Goal: Check status: Check status

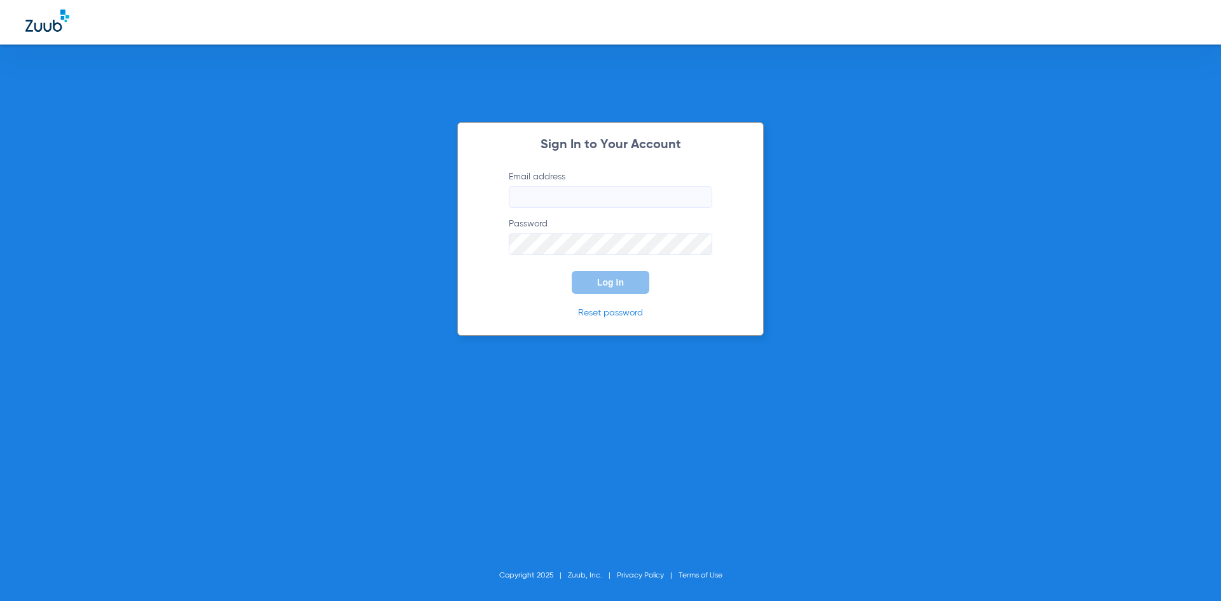
type input "[EMAIL_ADDRESS][DOMAIN_NAME]"
click at [606, 286] on span "Log In" at bounding box center [610, 282] width 27 height 10
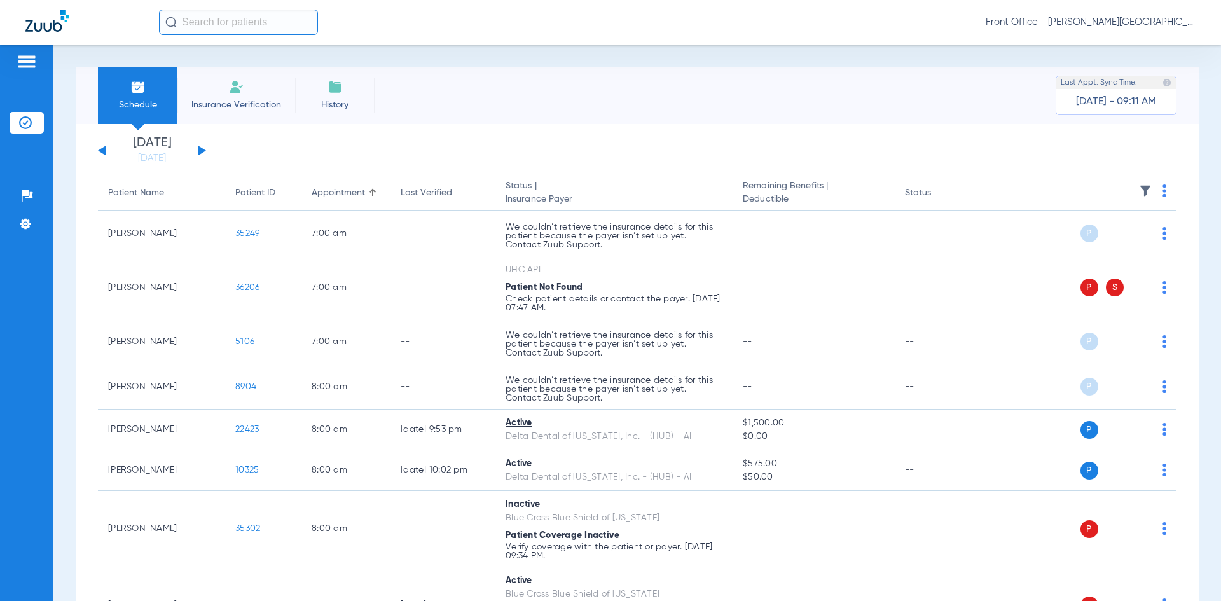
click at [200, 151] on button at bounding box center [202, 151] width 8 height 10
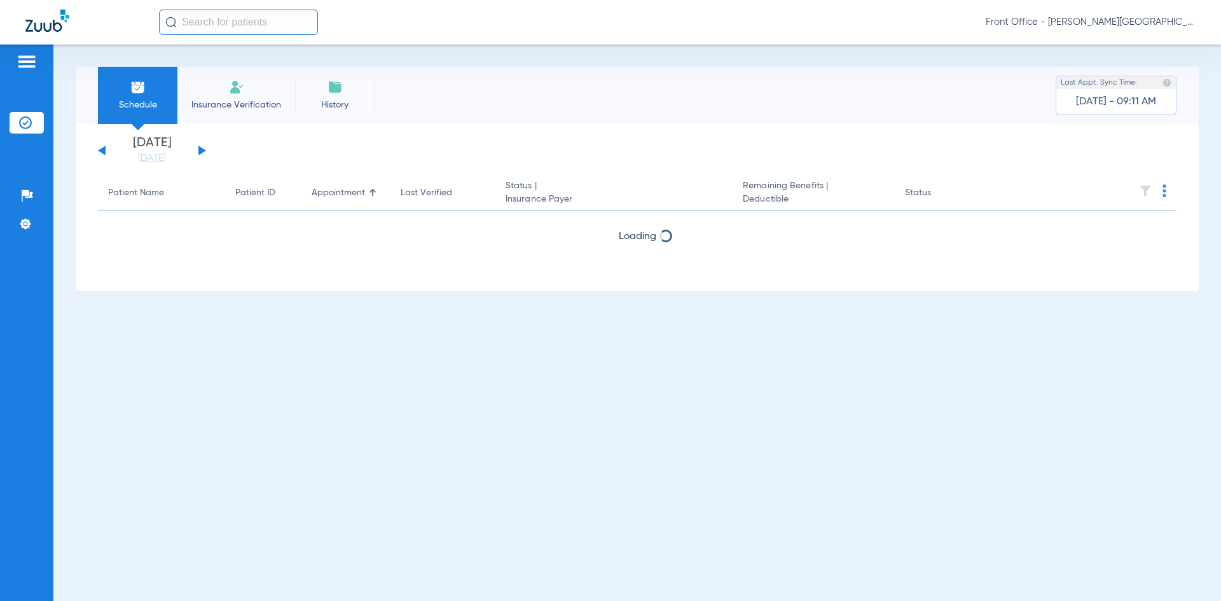
click at [200, 151] on button at bounding box center [202, 151] width 8 height 10
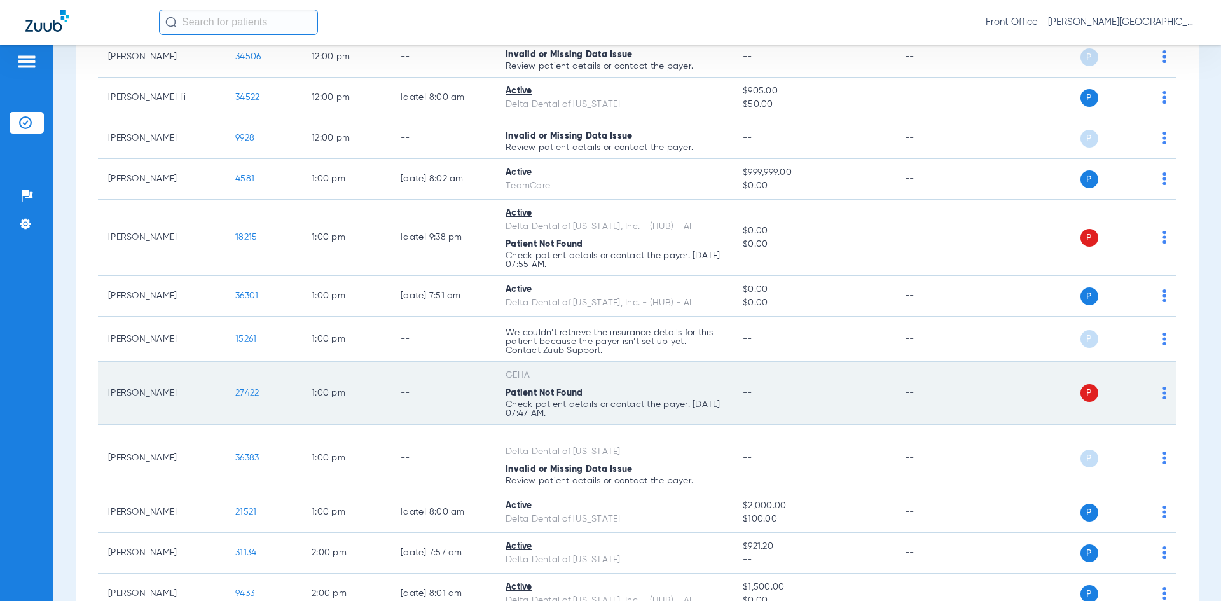
scroll to position [1209, 0]
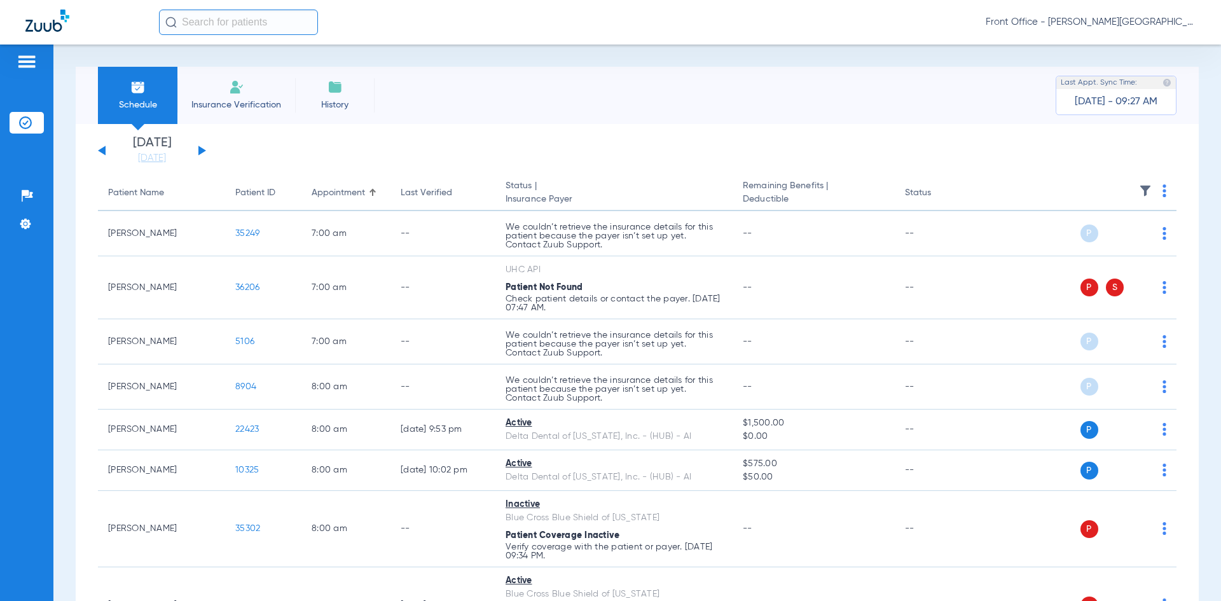
click at [203, 151] on button at bounding box center [202, 151] width 8 height 10
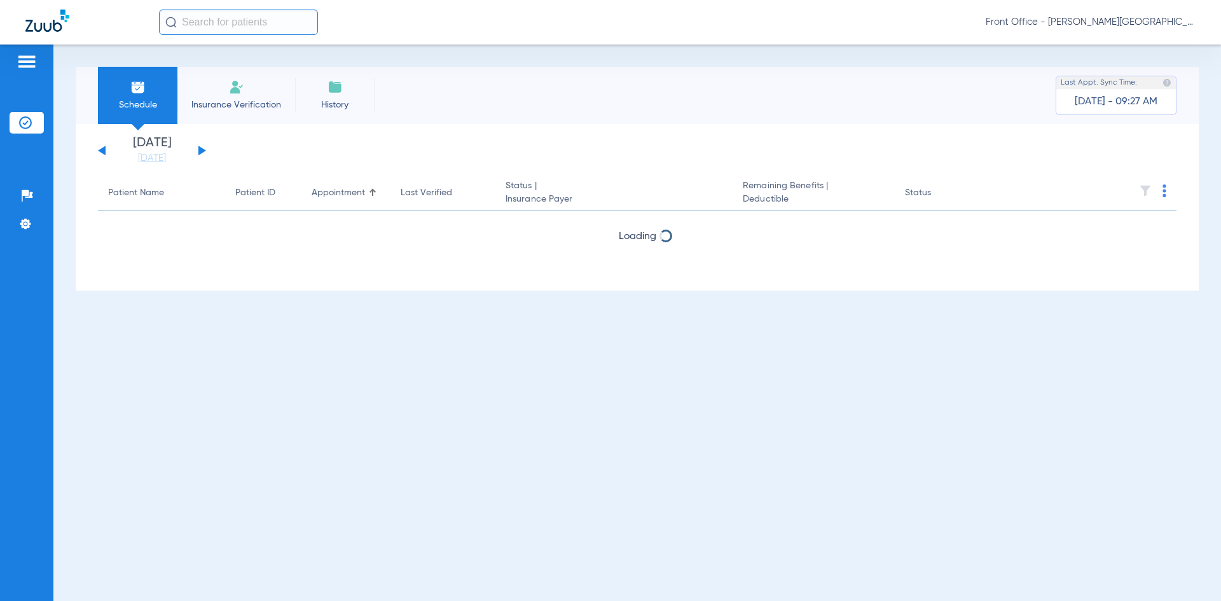
click at [203, 151] on button at bounding box center [202, 151] width 8 height 10
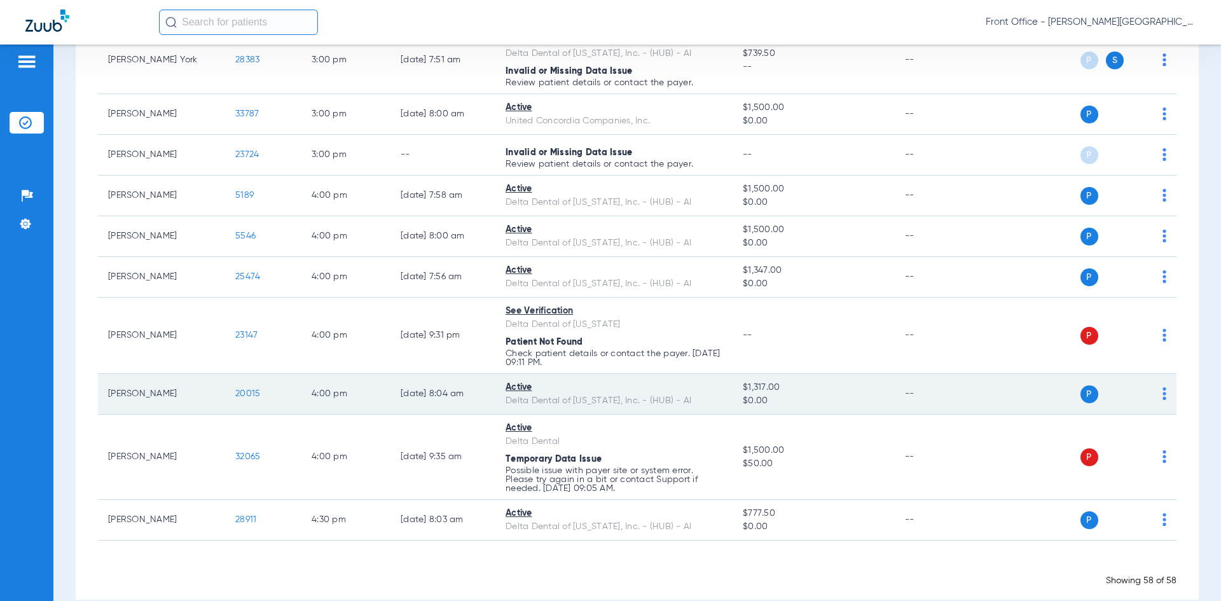
scroll to position [2400, 0]
